Goal: Task Accomplishment & Management: Manage account settings

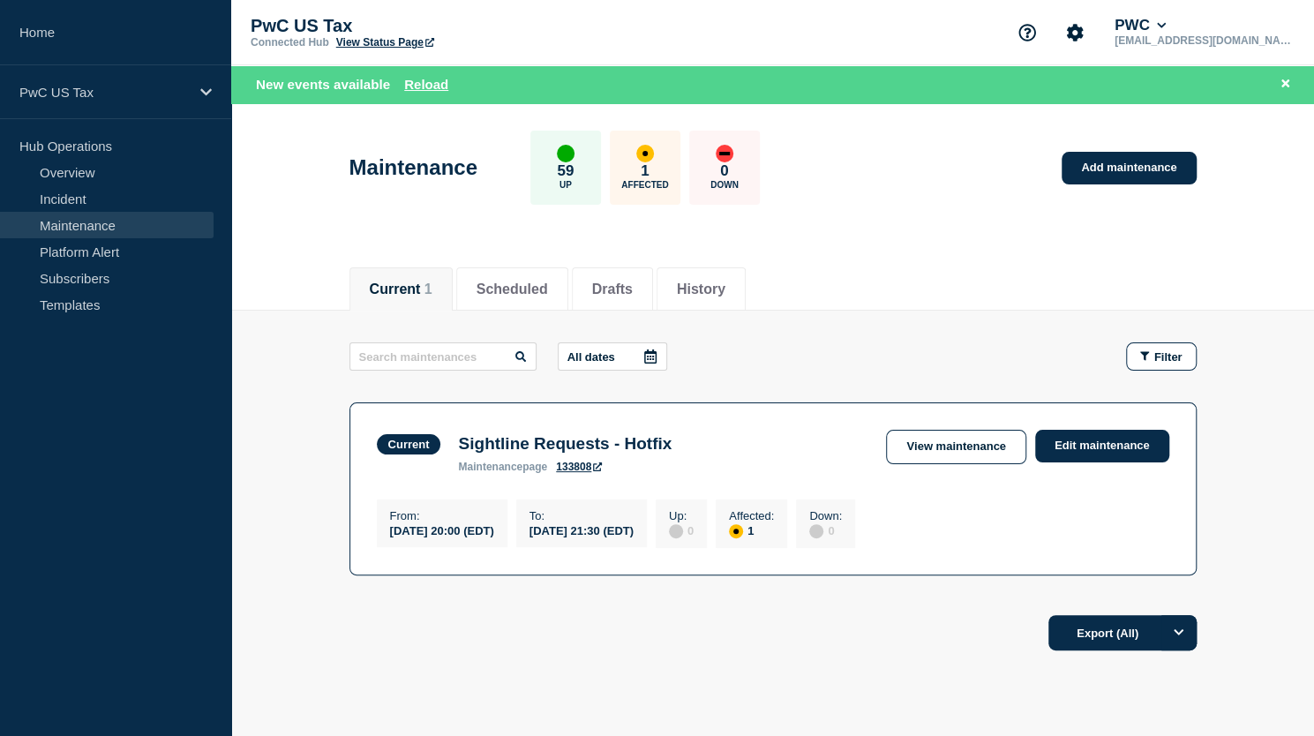
click at [385, 297] on li "Current 1" at bounding box center [401, 288] width 103 height 43
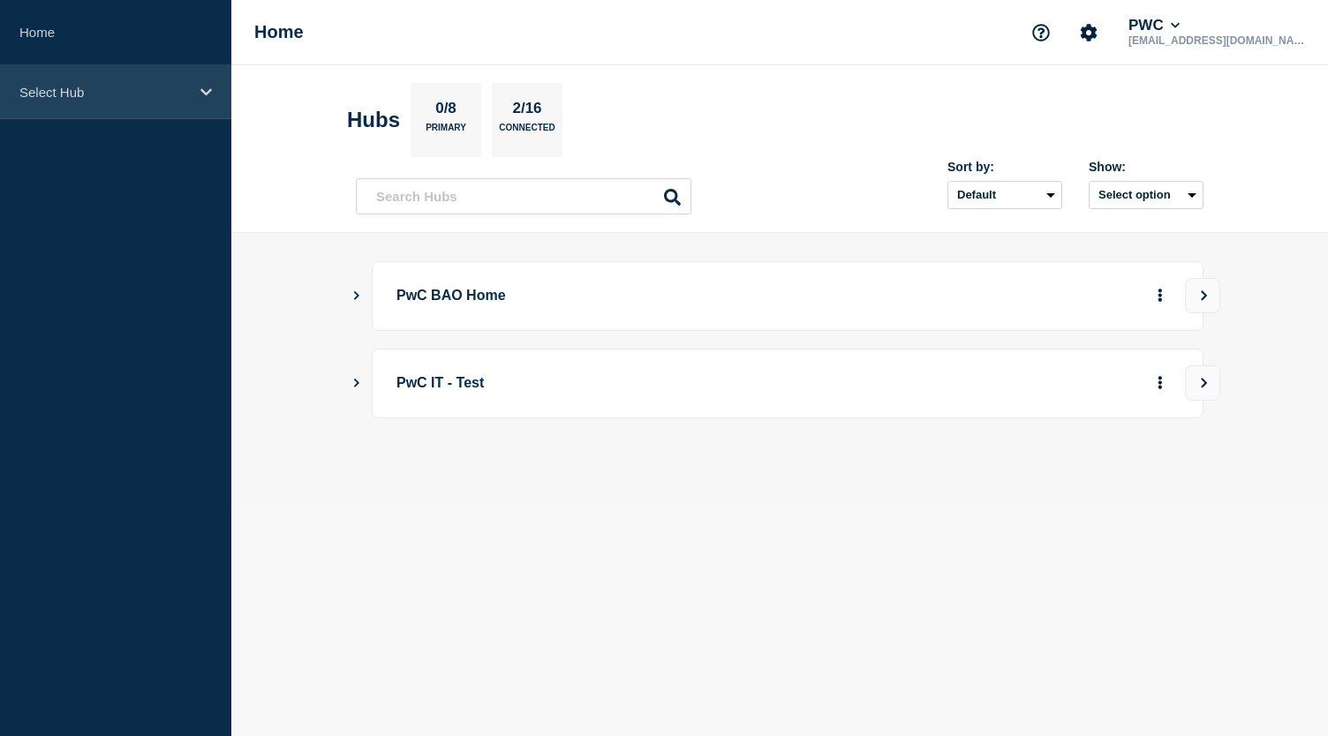
click at [155, 95] on p "Select Hub" at bounding box center [103, 92] width 169 height 15
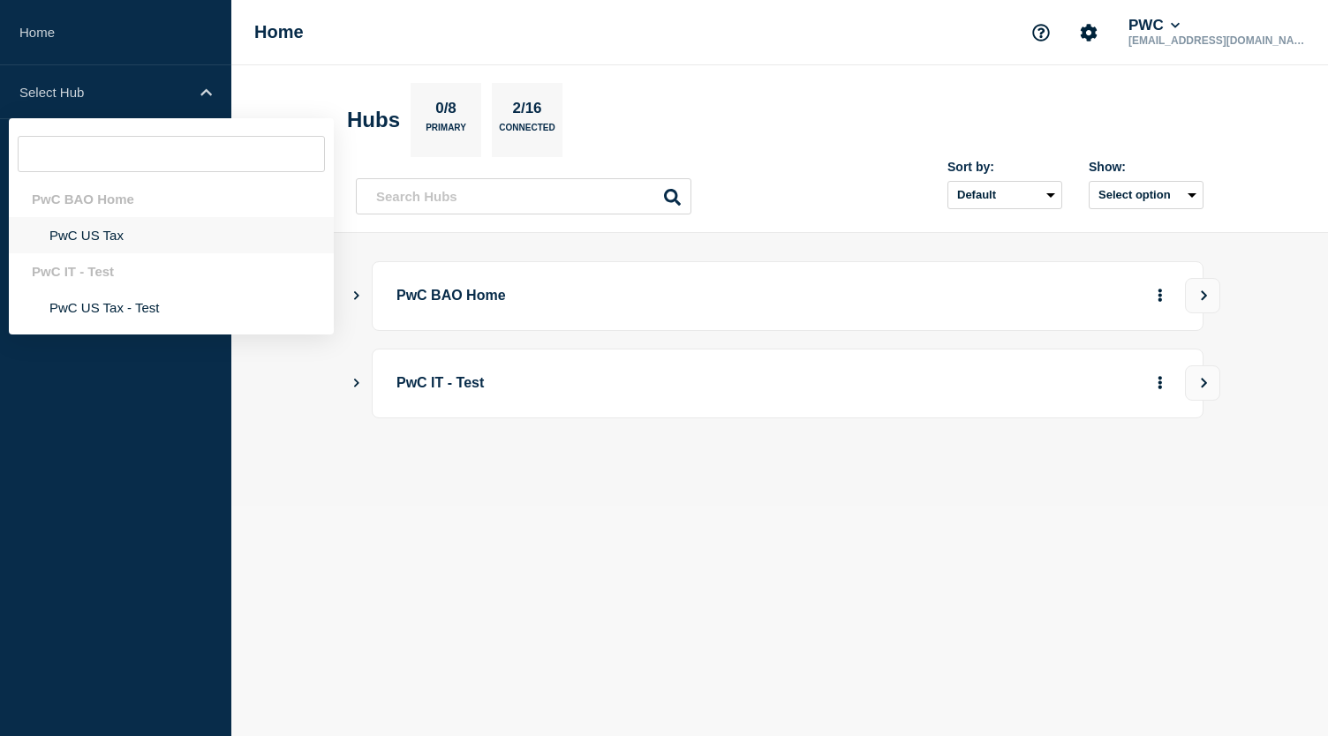
click at [114, 232] on li "PwC US Tax" at bounding box center [171, 235] width 325 height 36
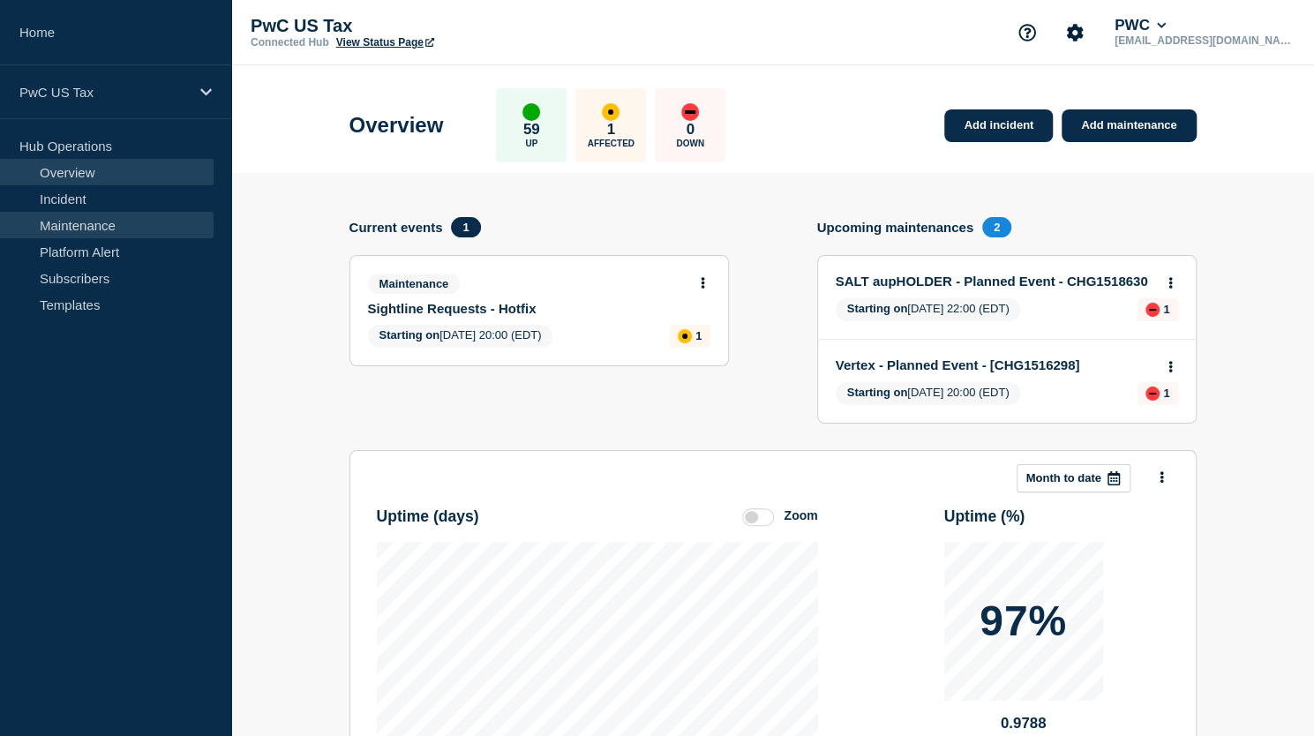
click at [100, 218] on link "Maintenance" at bounding box center [107, 225] width 214 height 26
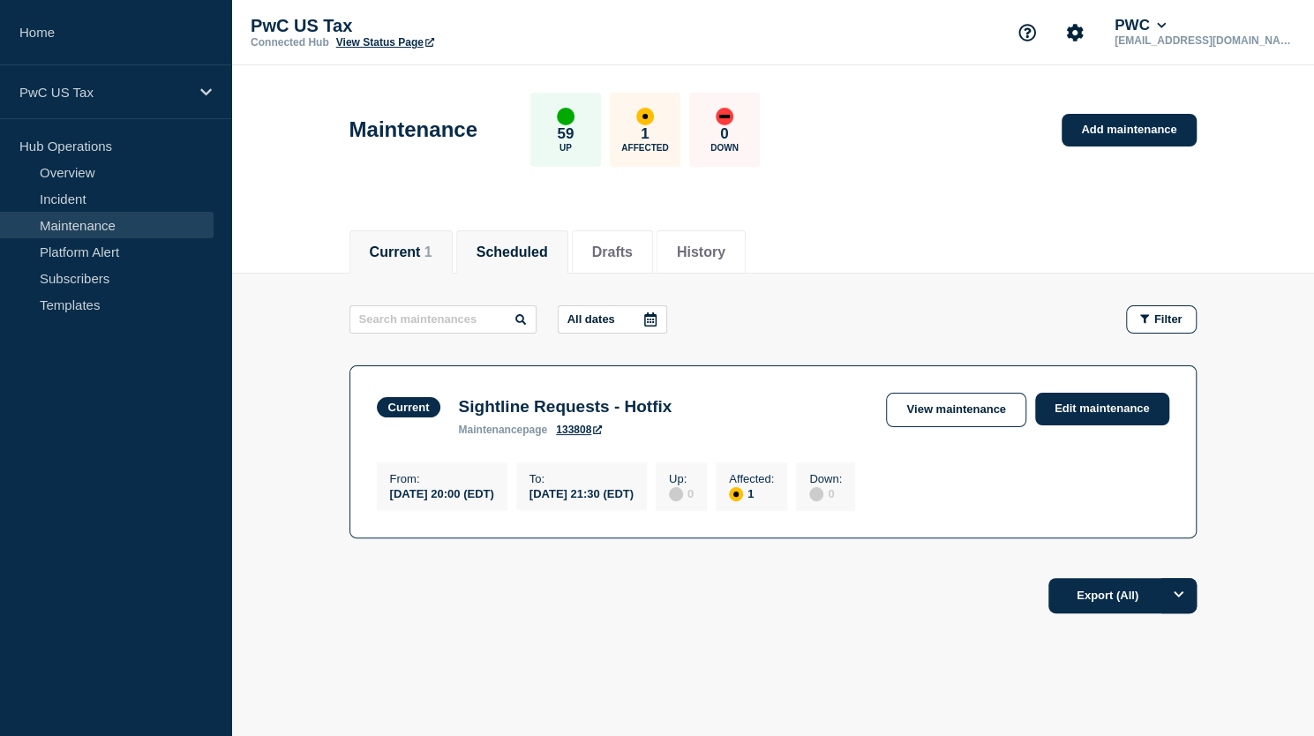
click at [528, 255] on button "Scheduled" at bounding box center [513, 253] width 72 height 16
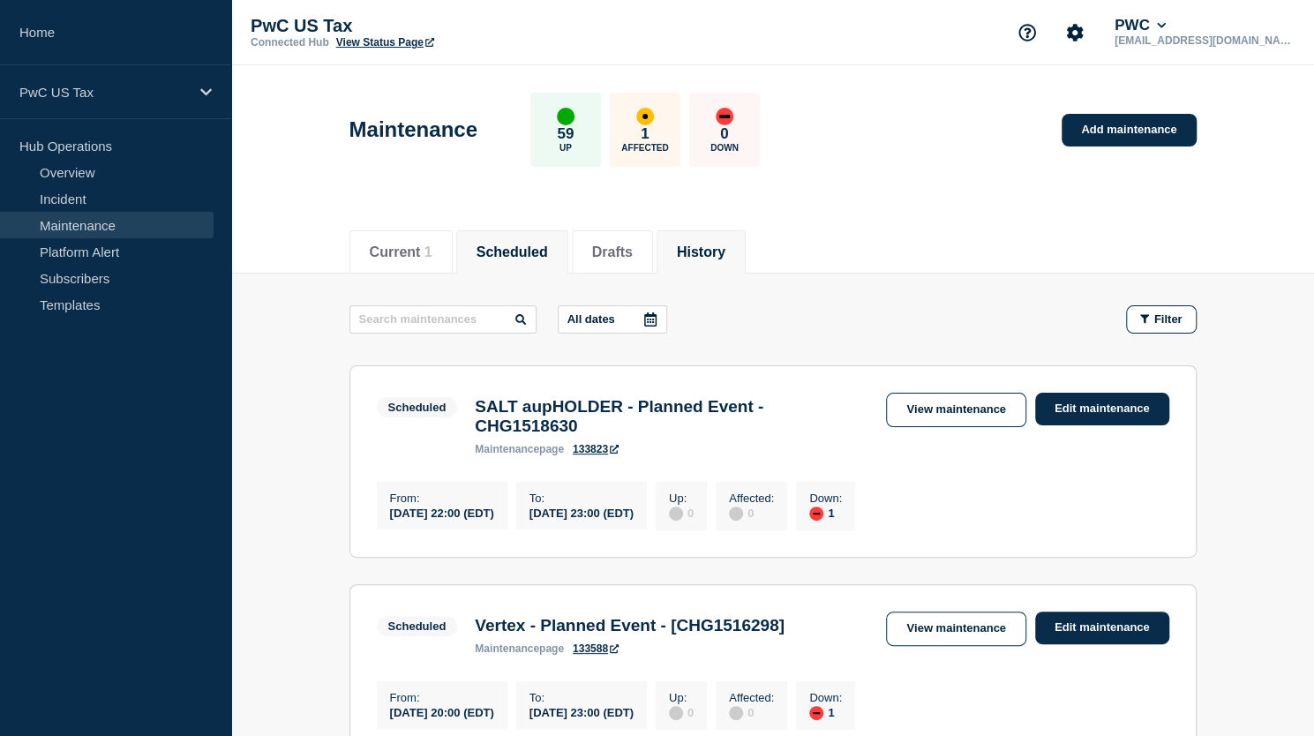
click at [717, 262] on li "History" at bounding box center [701, 251] width 89 height 43
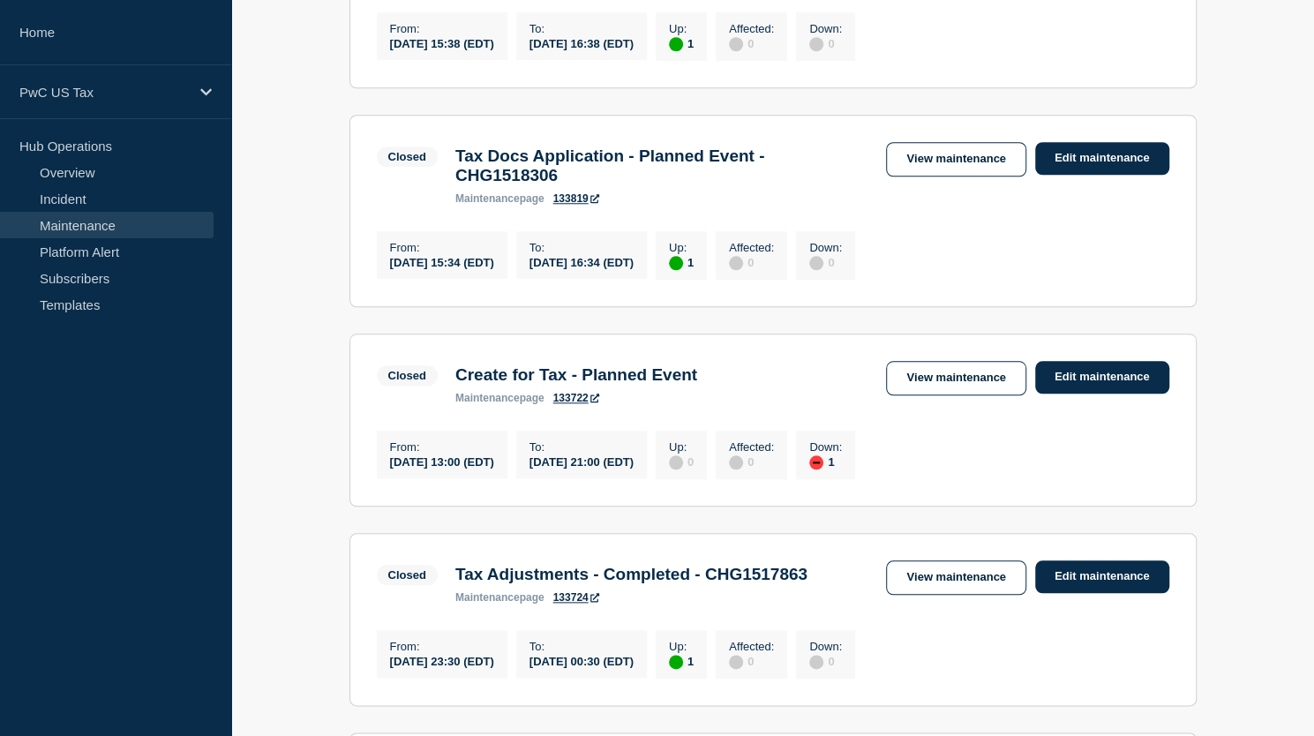
scroll to position [883, 0]
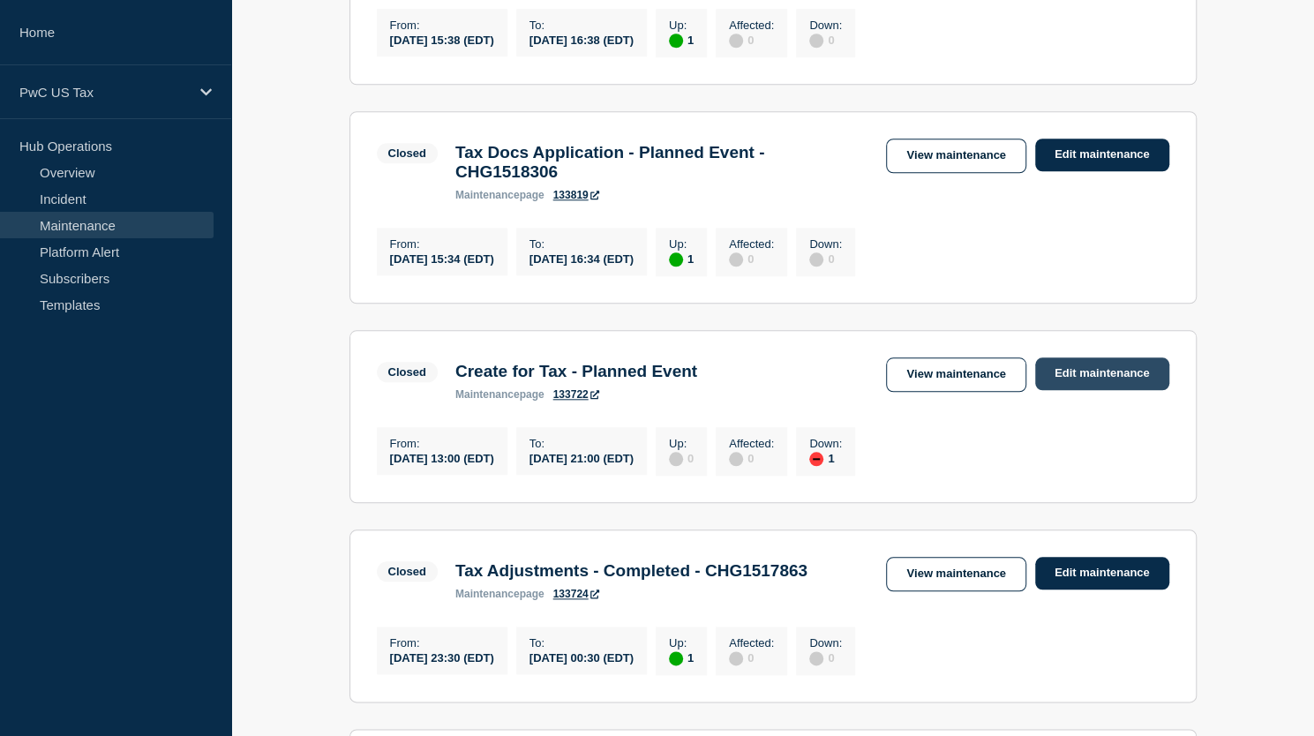
click at [1133, 390] on link "Edit maintenance" at bounding box center [1102, 374] width 134 height 33
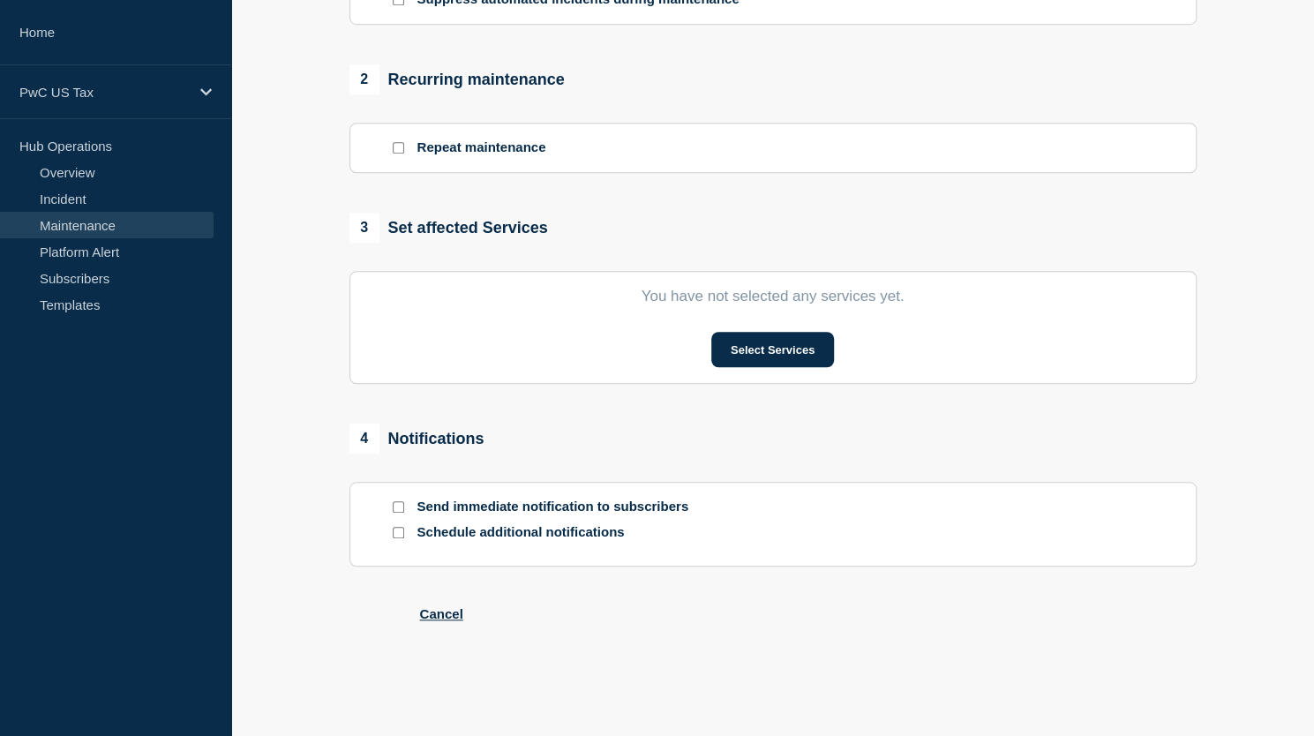
type input "Create for Tax - Planned Event"
type input "13:00"
type input "21:00"
checkbox input "false"
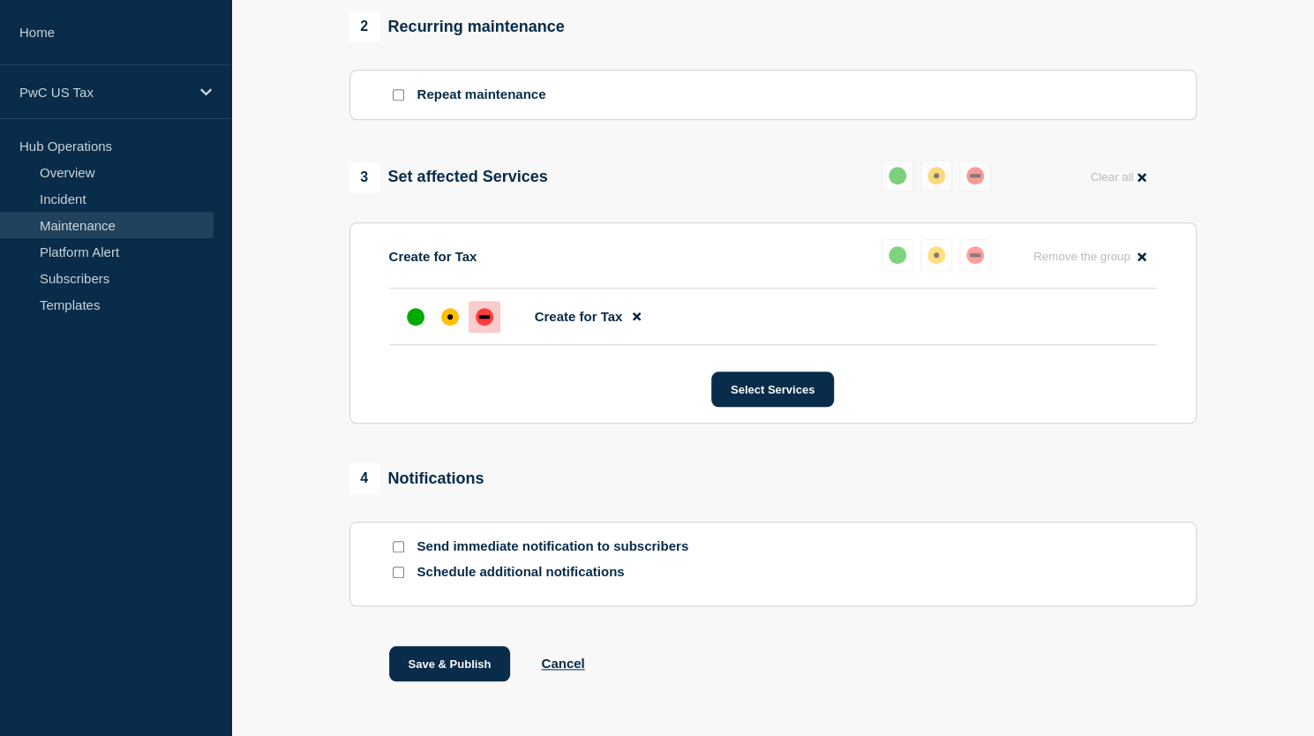
scroll to position [214, 0]
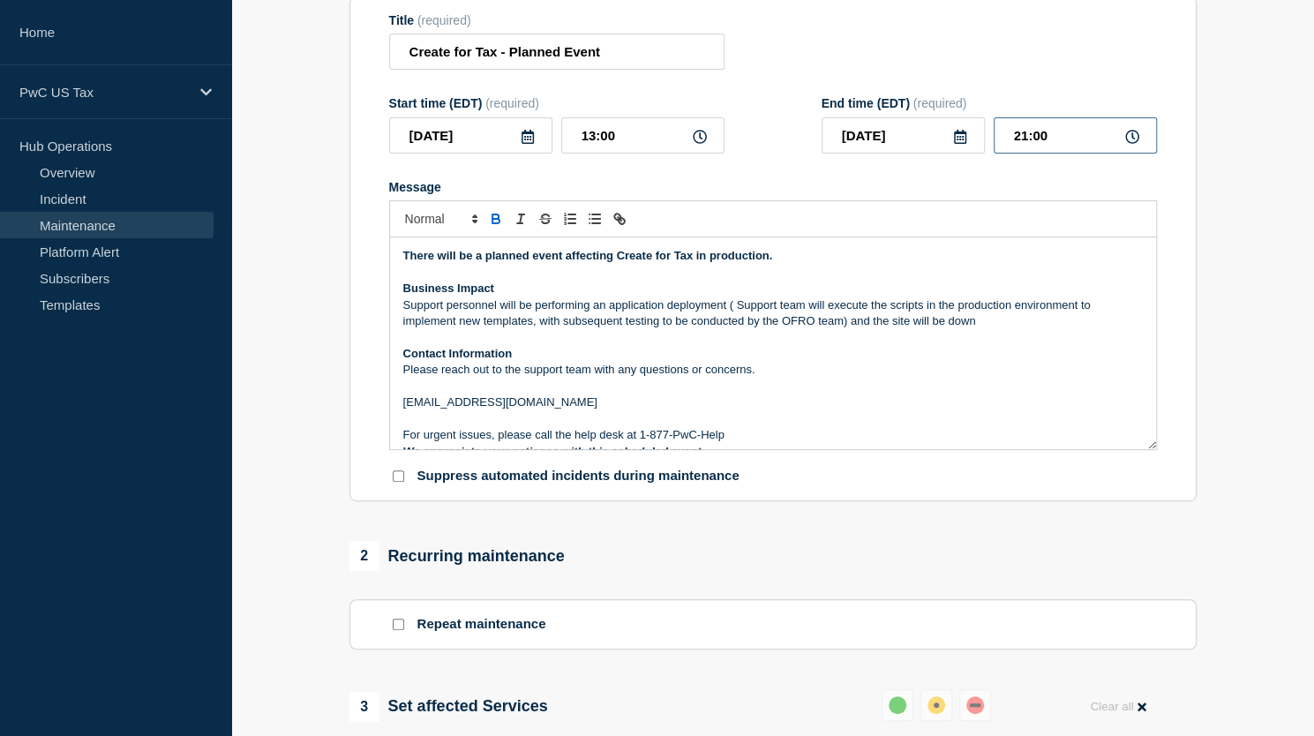
click at [1065, 154] on input "21:00" at bounding box center [1075, 135] width 163 height 36
type input "21:06"
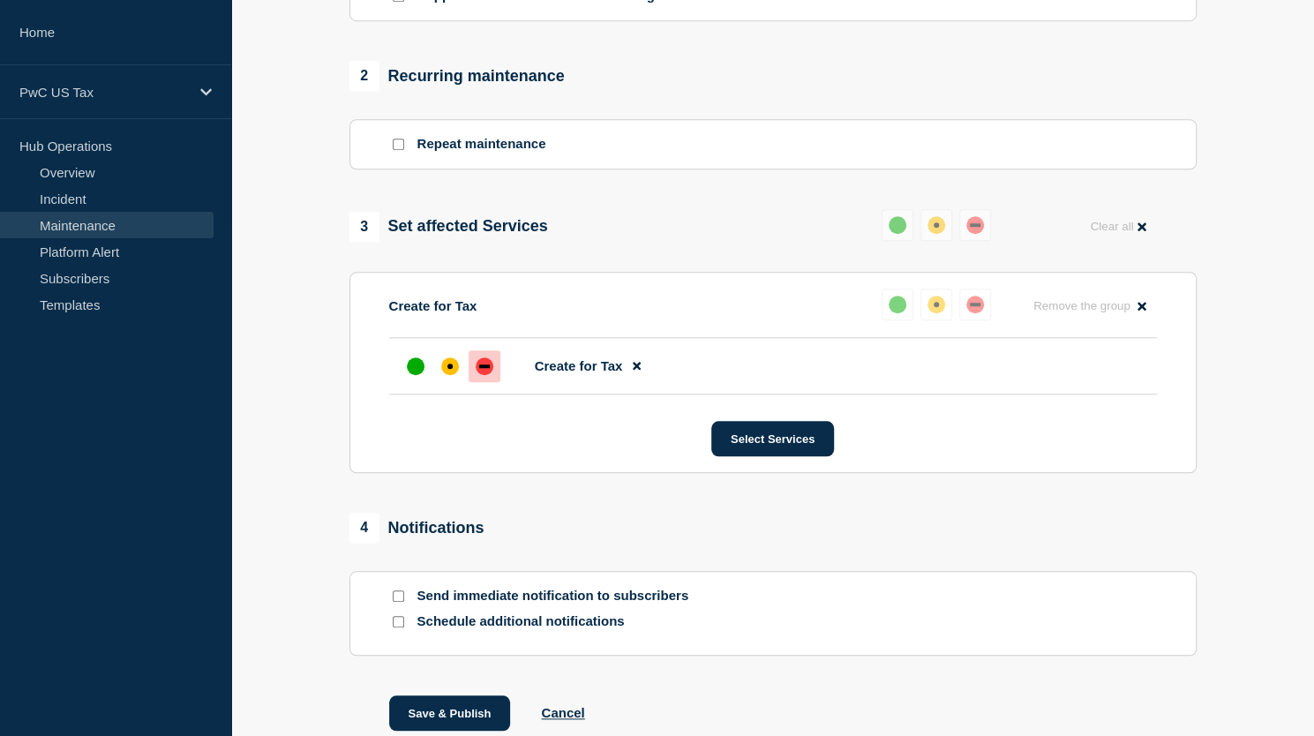
scroll to position [743, 0]
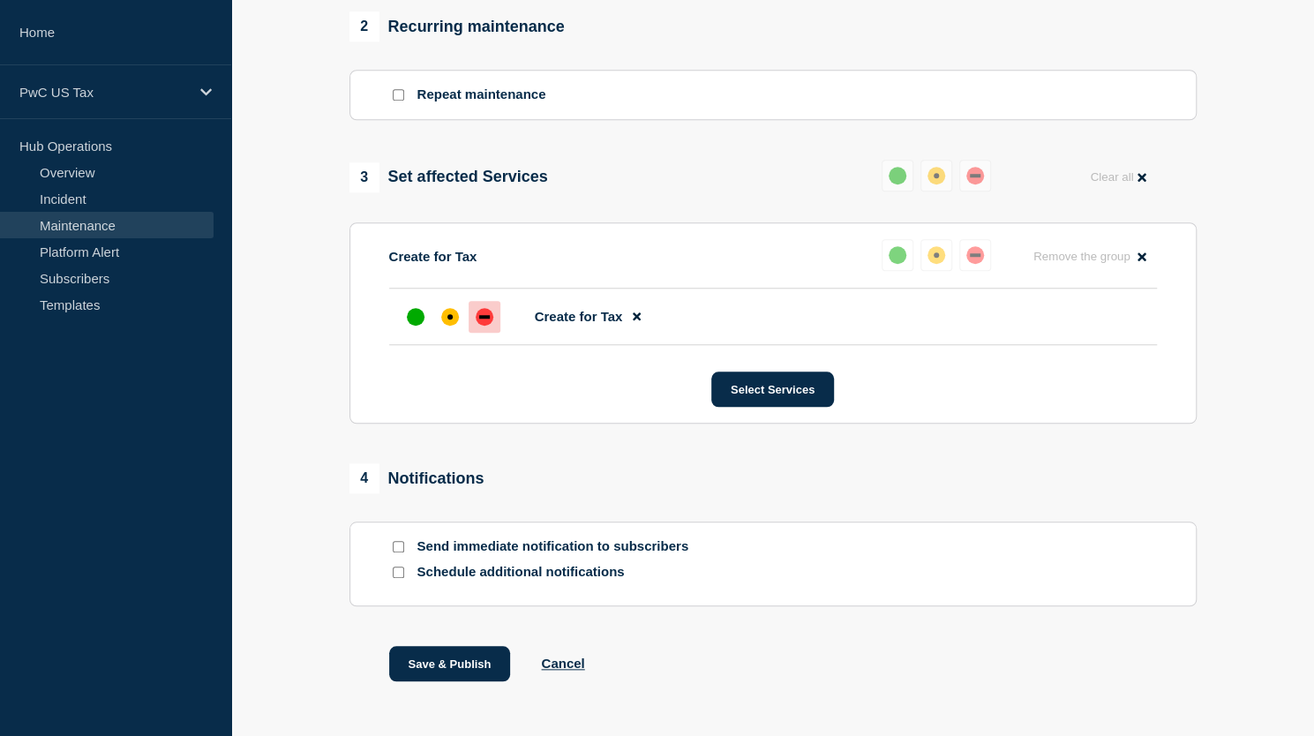
click at [400, 553] on input "Send immediate notification to subscribers" at bounding box center [398, 546] width 11 height 11
checkbox input "true"
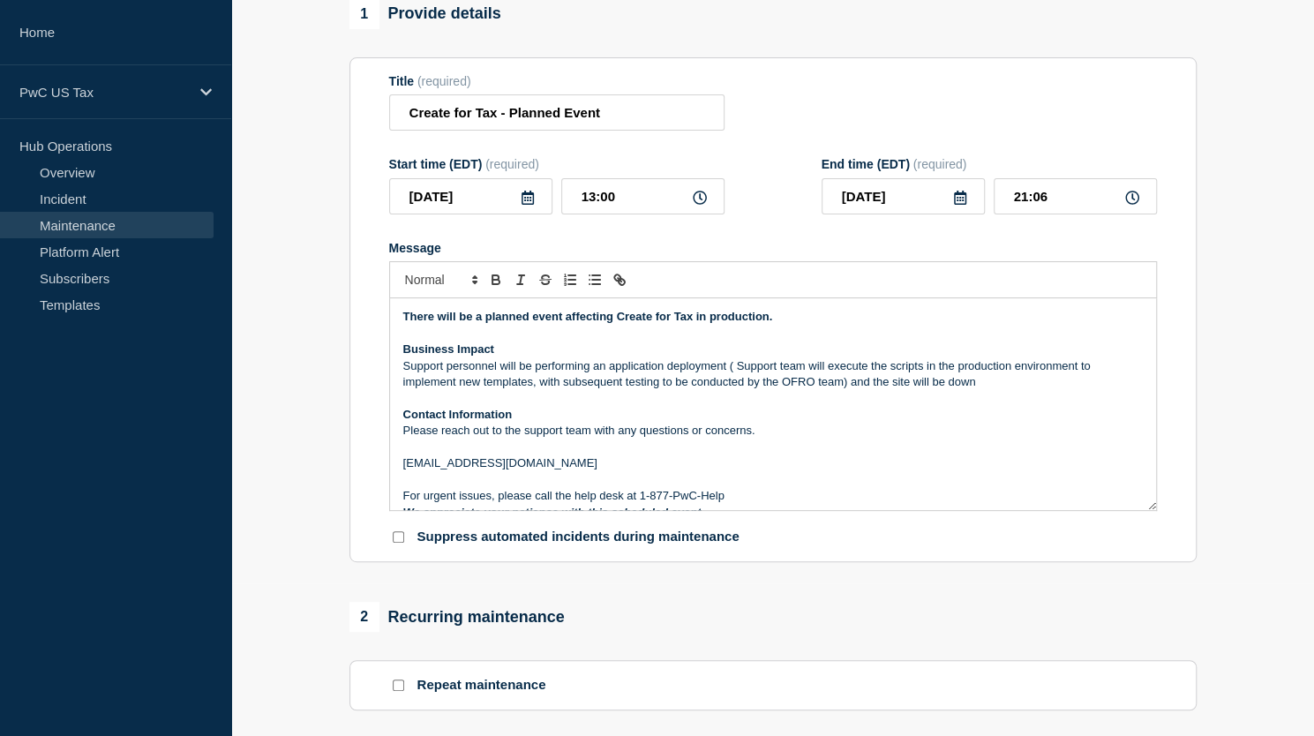
scroll to position [125, 0]
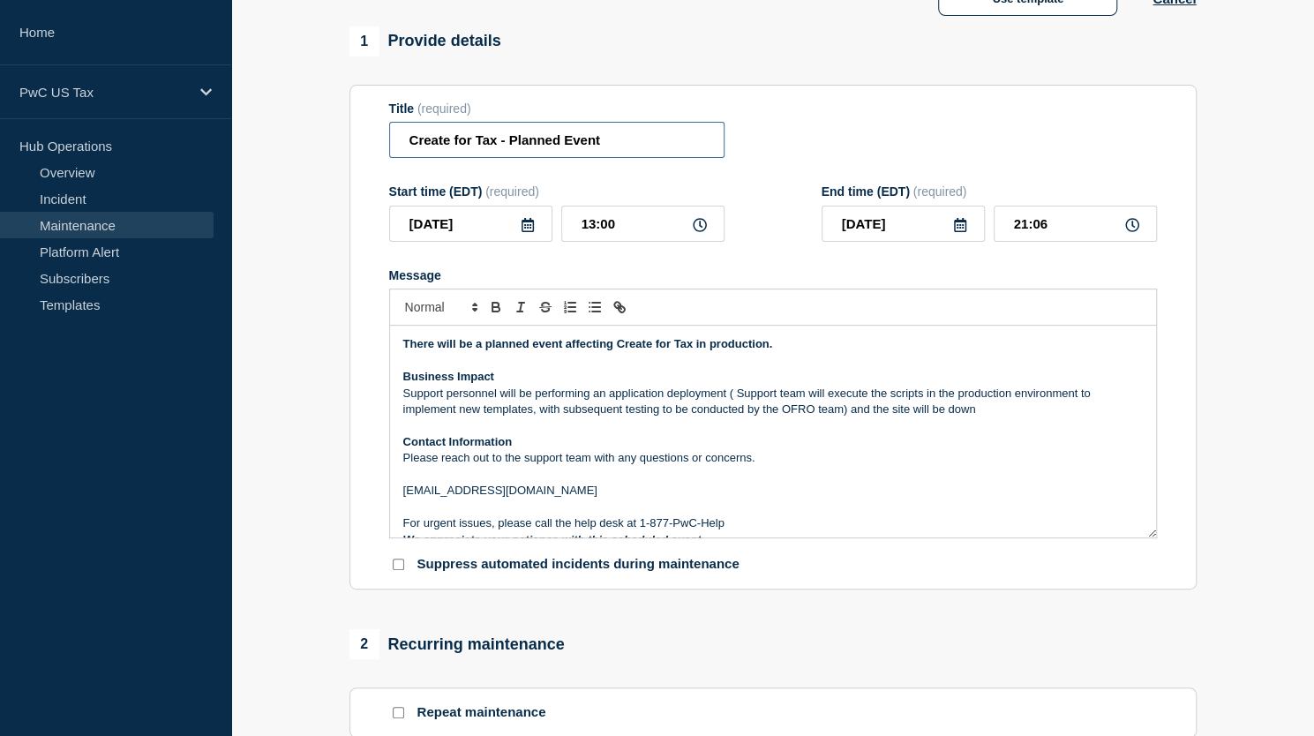
click at [657, 158] on input "Create for Tax - Planned Event" at bounding box center [556, 140] width 335 height 36
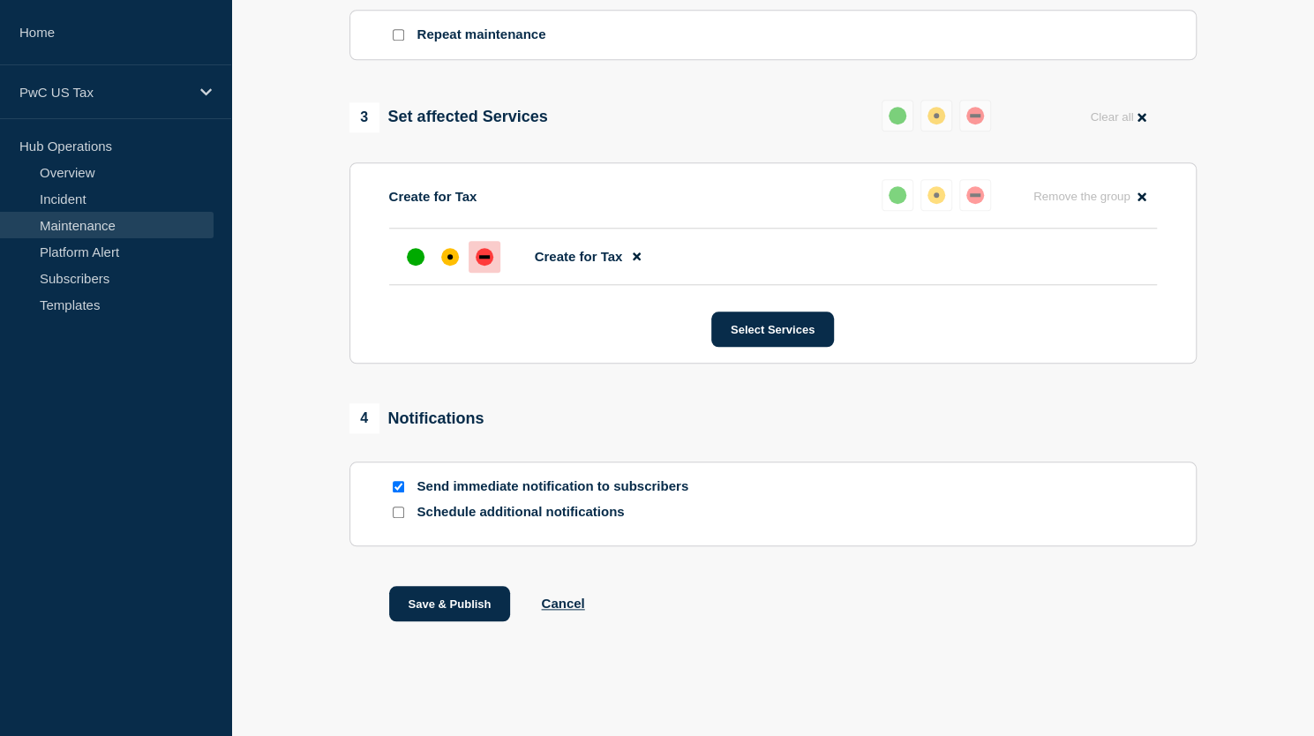
scroll to position [837, 0]
type input "Create for Tax - Planned Event-Completed"
click at [436, 601] on button "Save & Publish" at bounding box center [450, 603] width 122 height 35
